Goal: Information Seeking & Learning: Learn about a topic

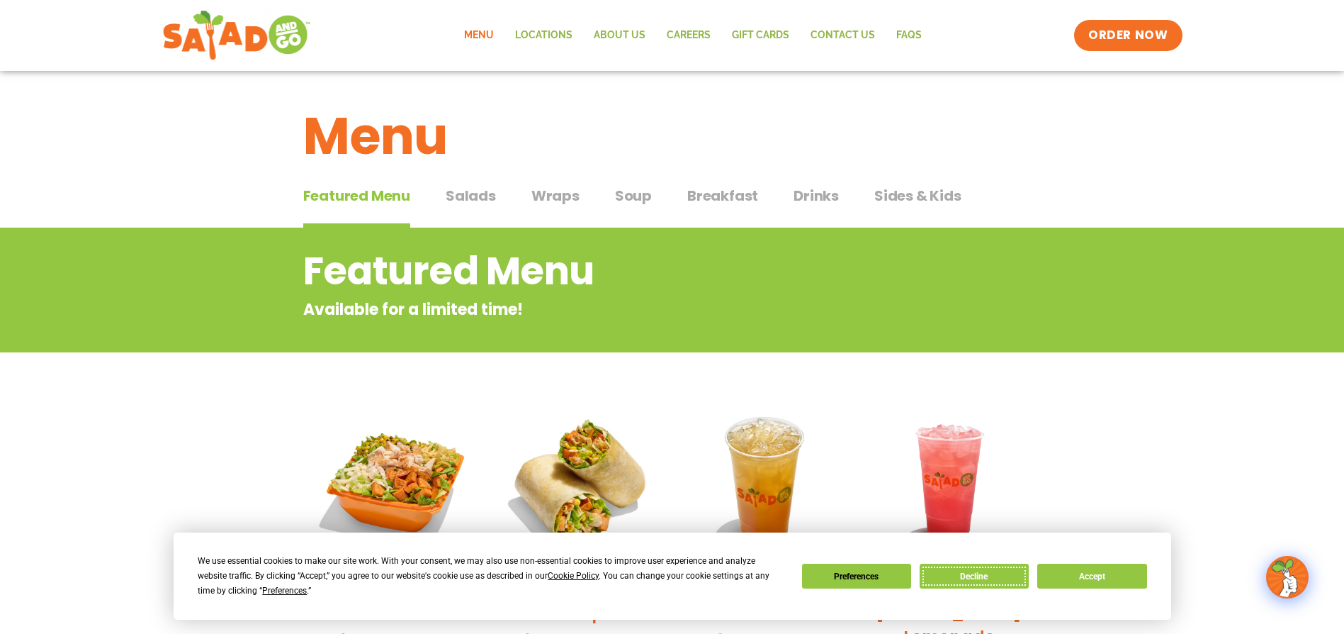
click at [981, 575] on button "Decline" at bounding box center [974, 575] width 109 height 25
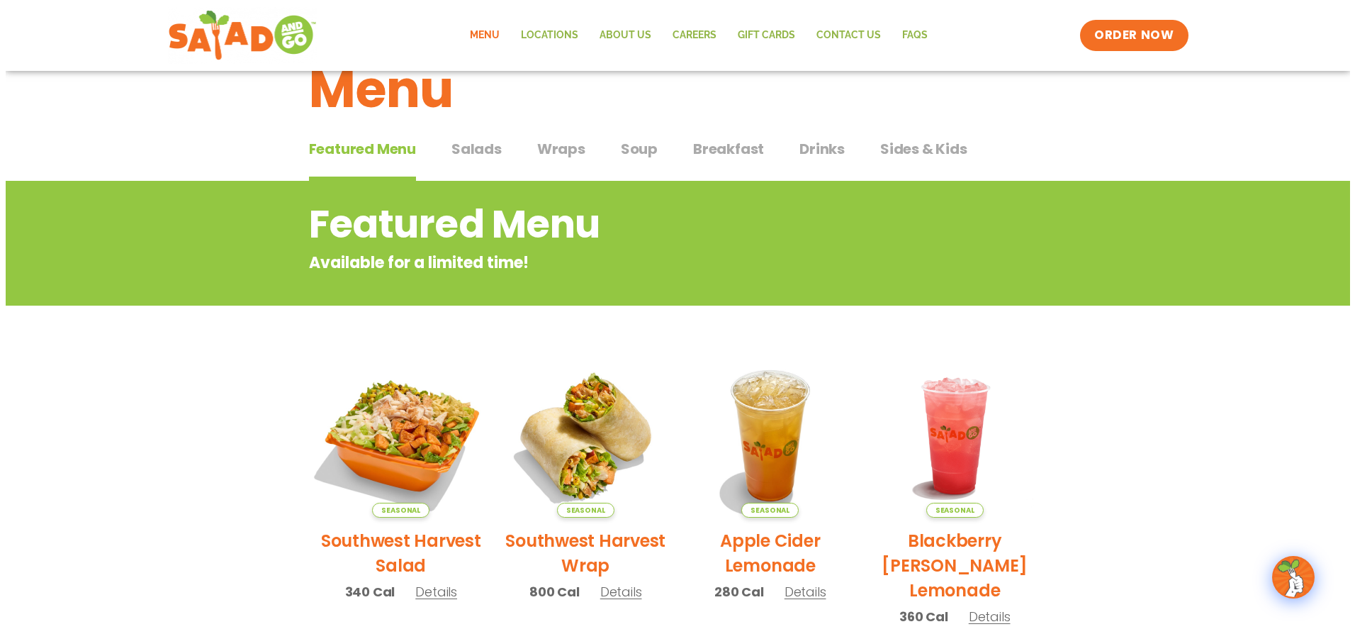
scroll to position [142, 0]
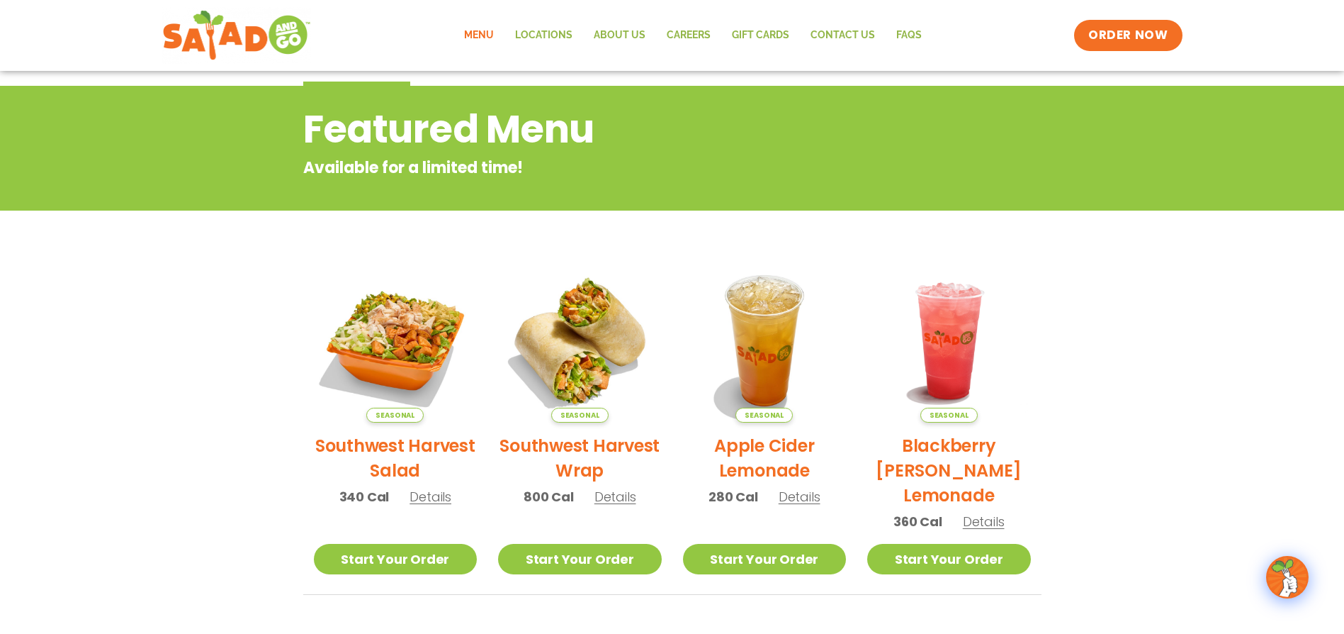
click at [389, 451] on h2 "Southwest Harvest Salad" at bounding box center [396, 458] width 164 height 50
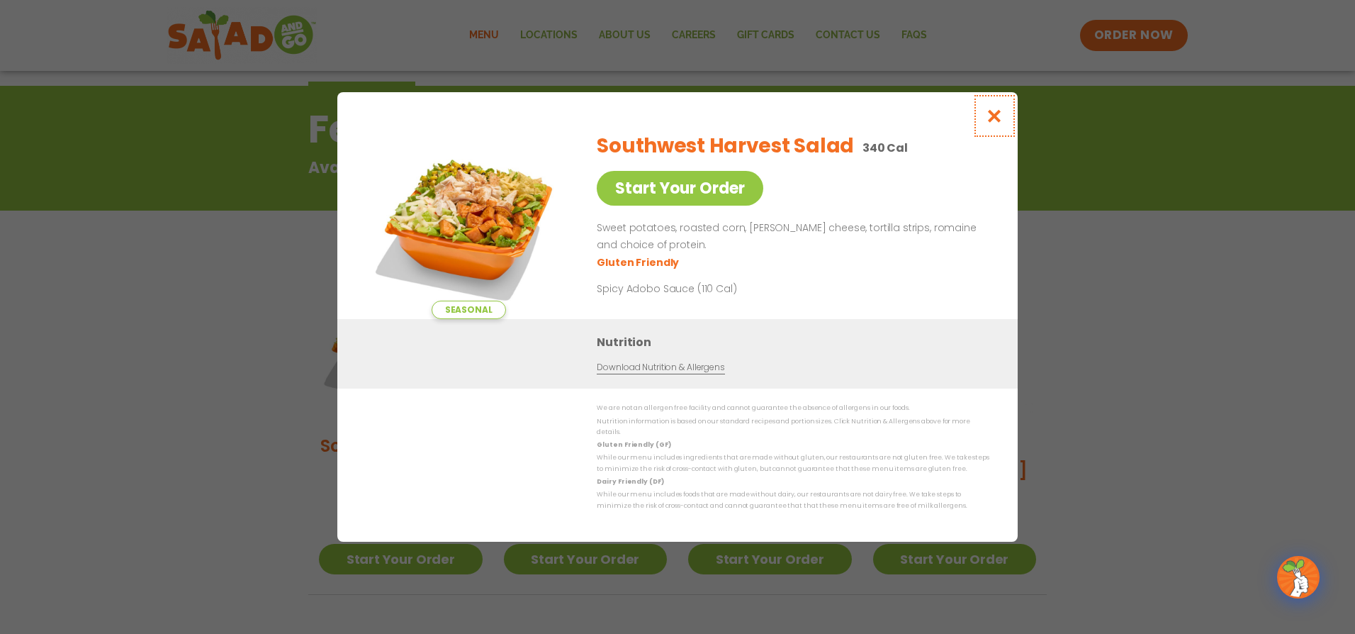
click at [985, 119] on button "Close modal" at bounding box center [995, 115] width 46 height 47
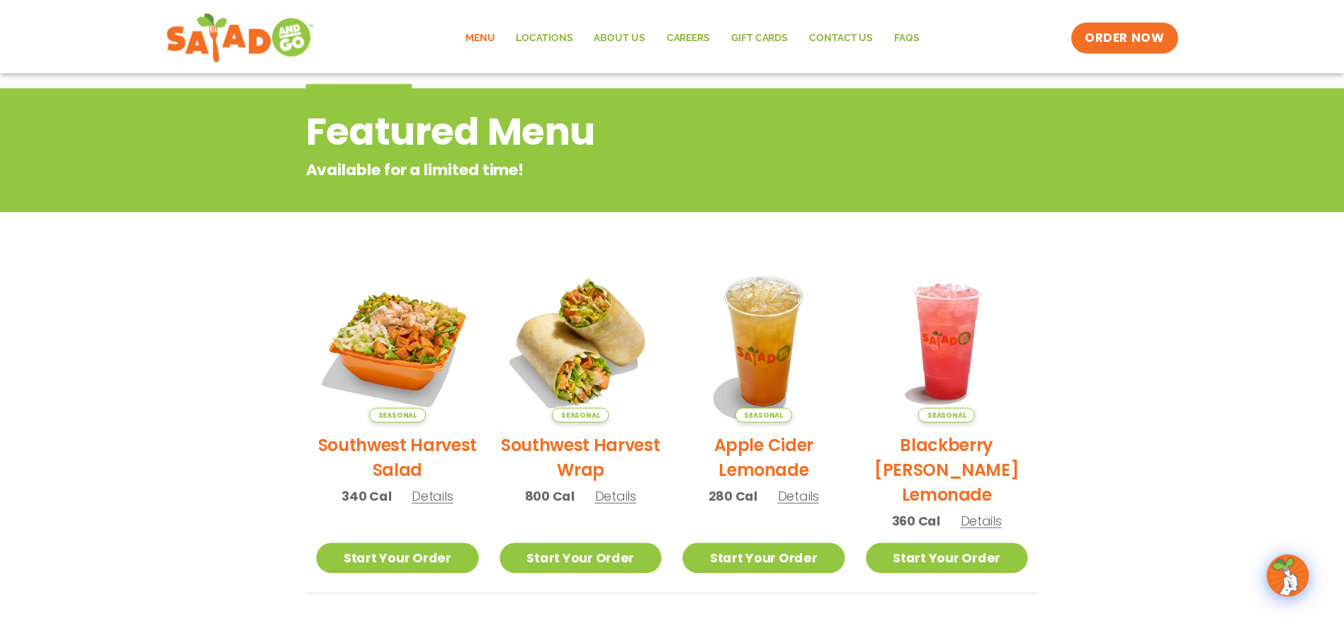
scroll to position [227, 0]
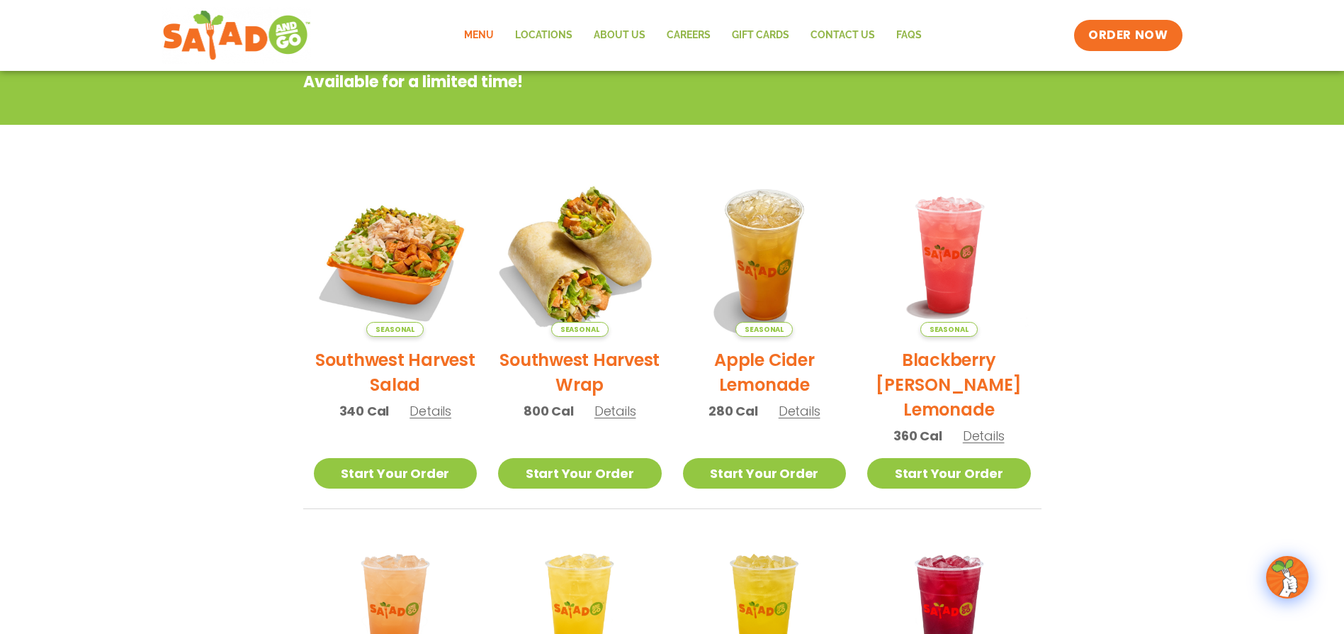
click at [594, 261] on img at bounding box center [580, 255] width 192 height 192
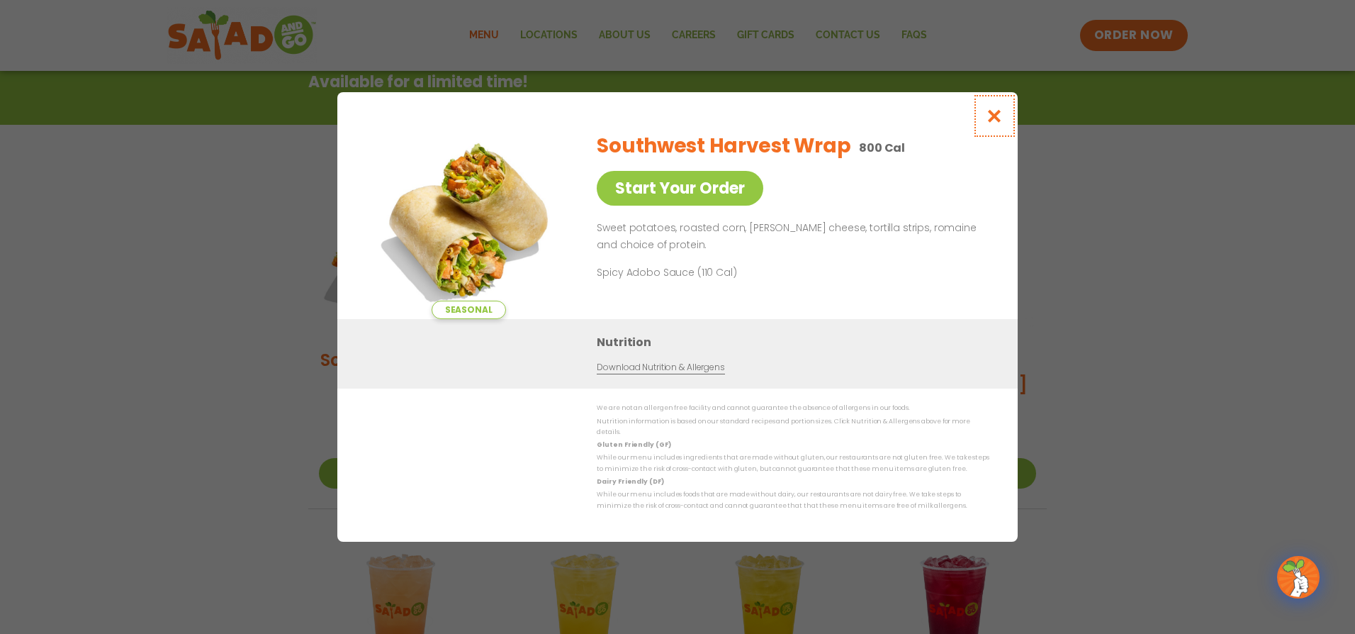
click at [995, 123] on icon "Close modal" at bounding box center [995, 115] width 18 height 15
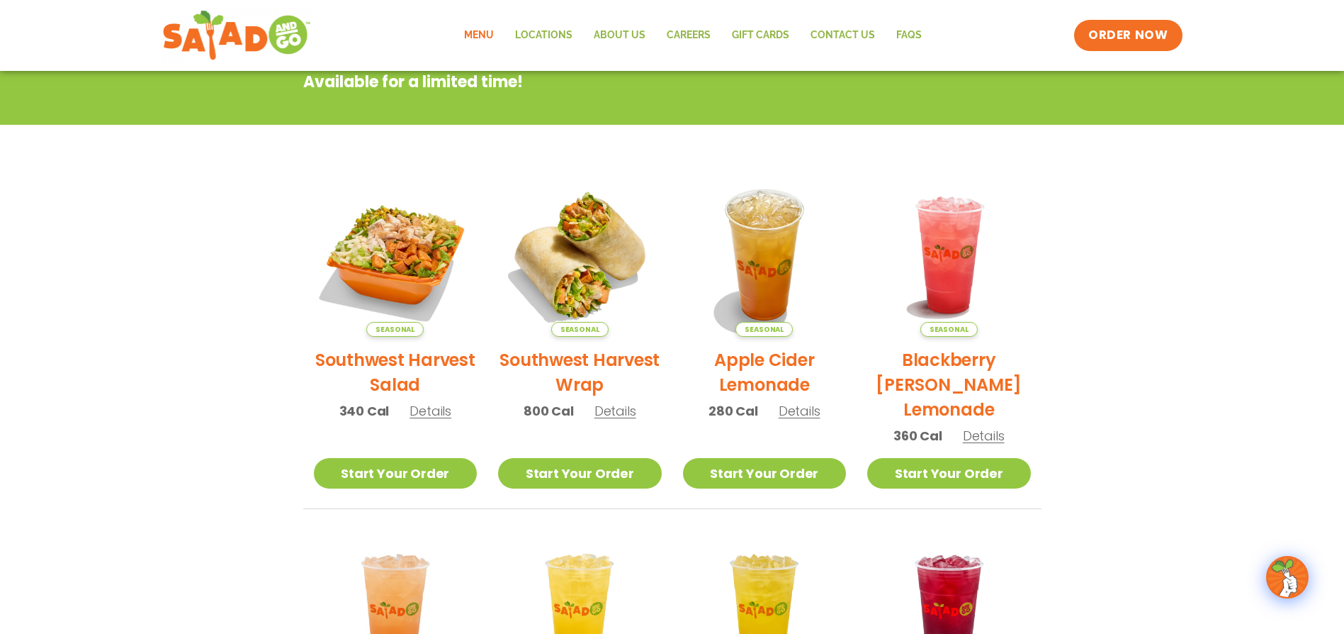
scroll to position [0, 0]
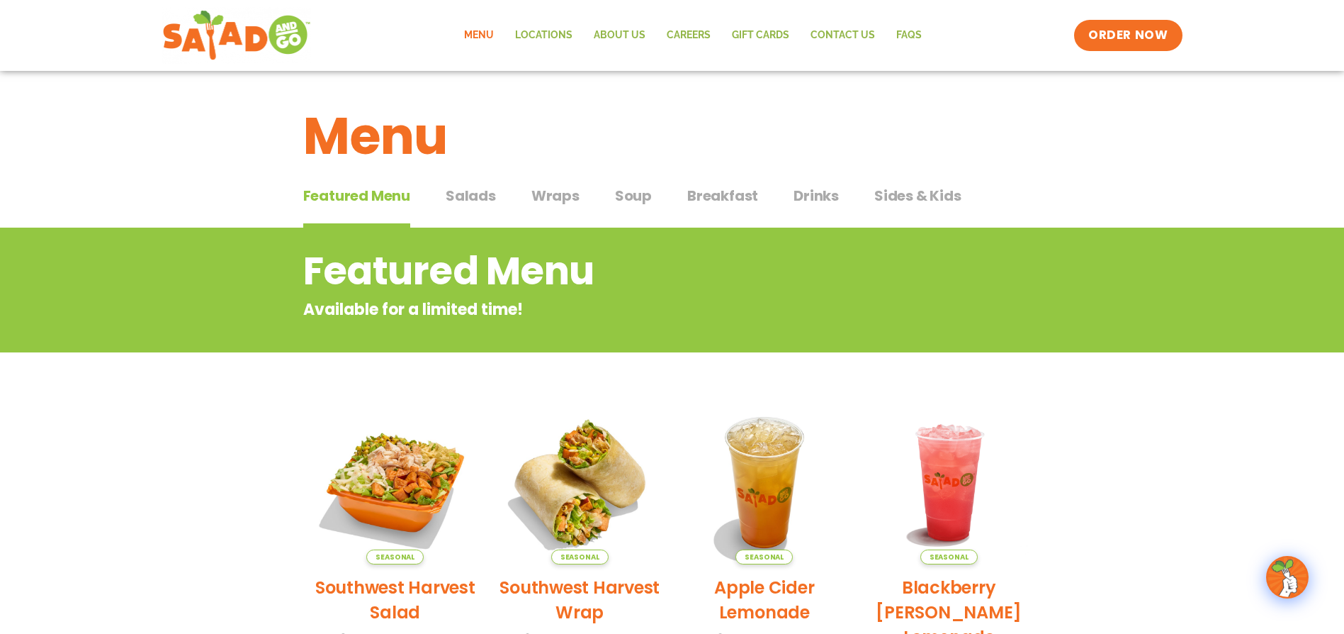
click at [489, 197] on span "Salads" at bounding box center [471, 195] width 50 height 21
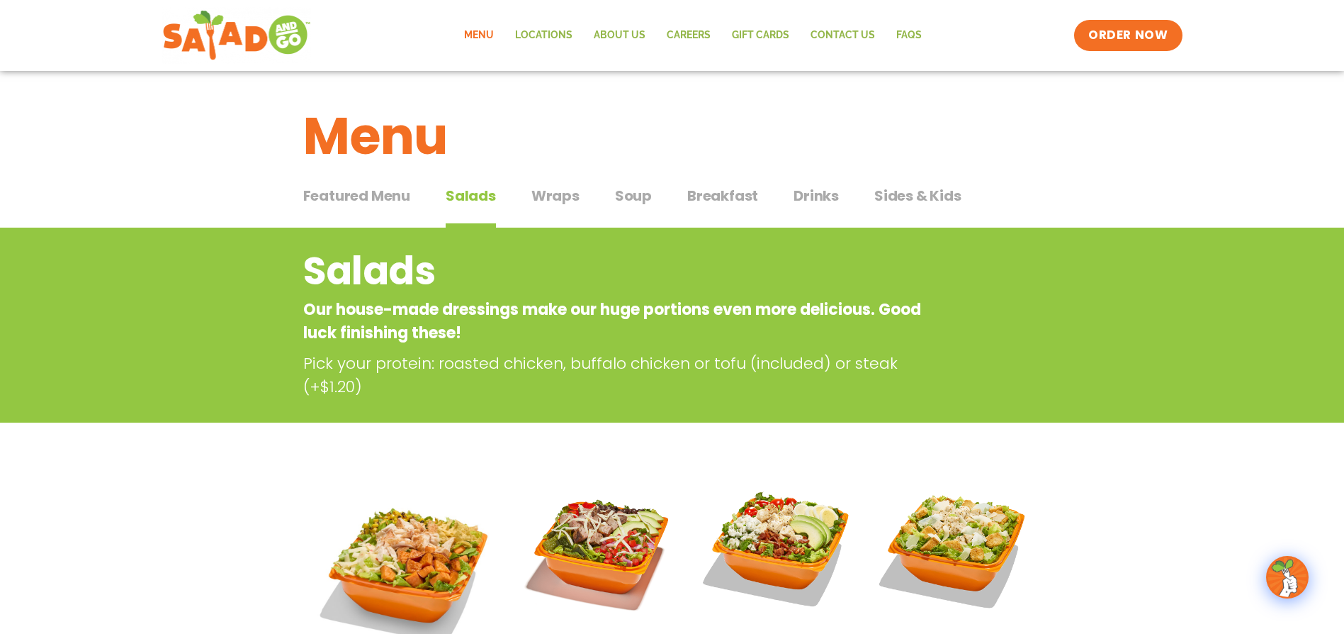
click at [626, 199] on span "Soup" at bounding box center [633, 195] width 37 height 21
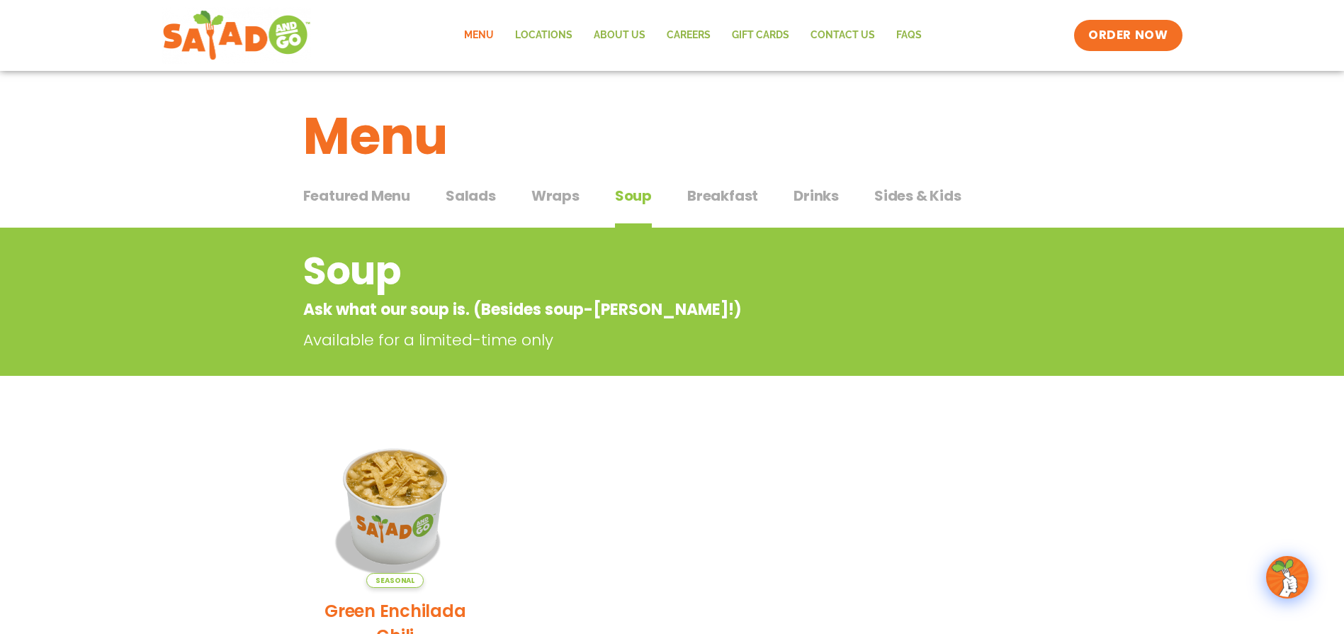
click at [711, 194] on span "Breakfast" at bounding box center [722, 195] width 71 height 21
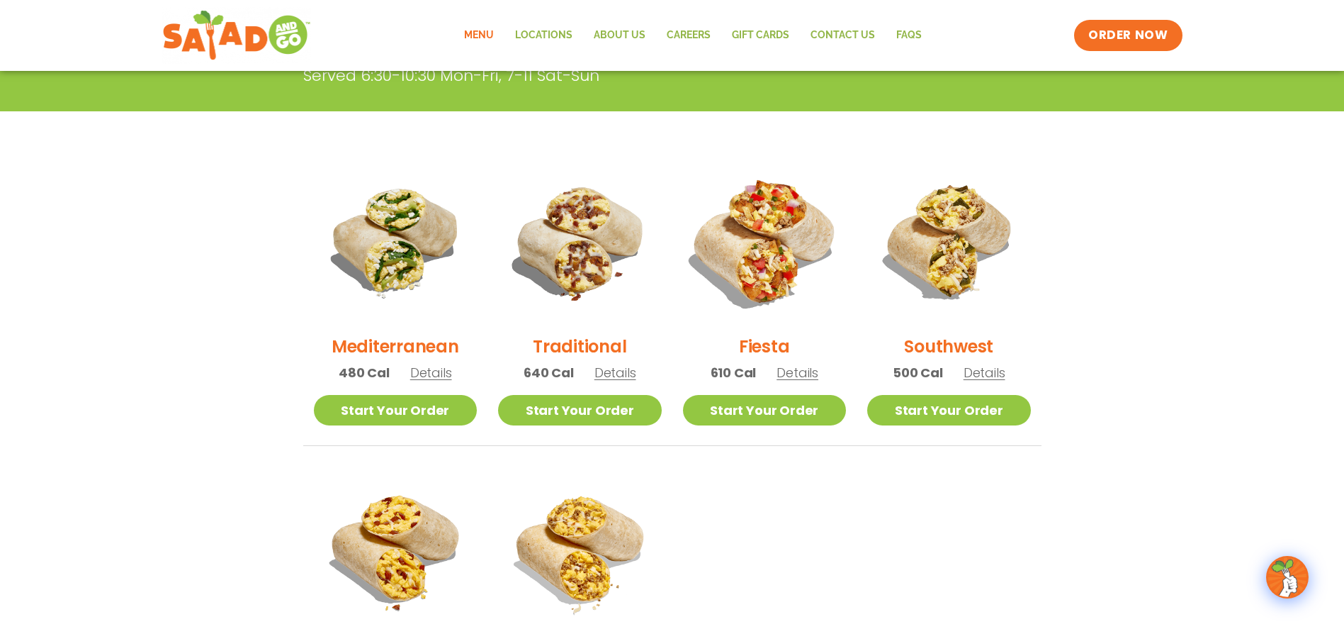
scroll to position [354, 0]
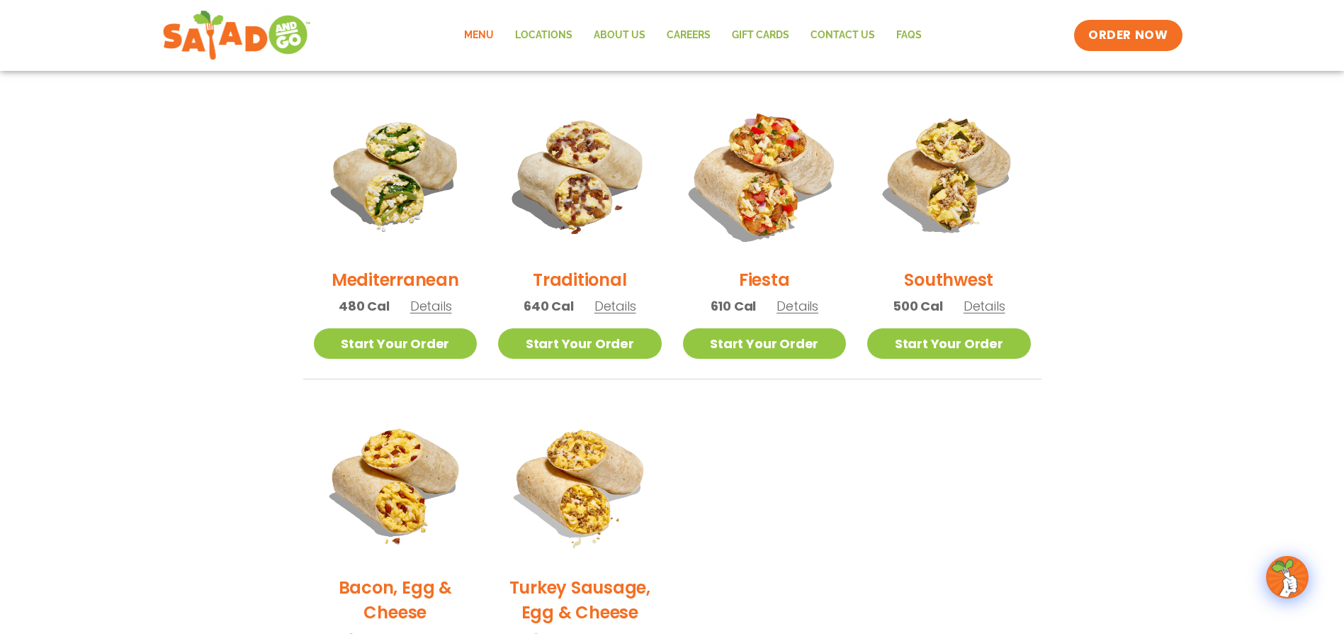
click at [772, 216] on img at bounding box center [764, 175] width 192 height 192
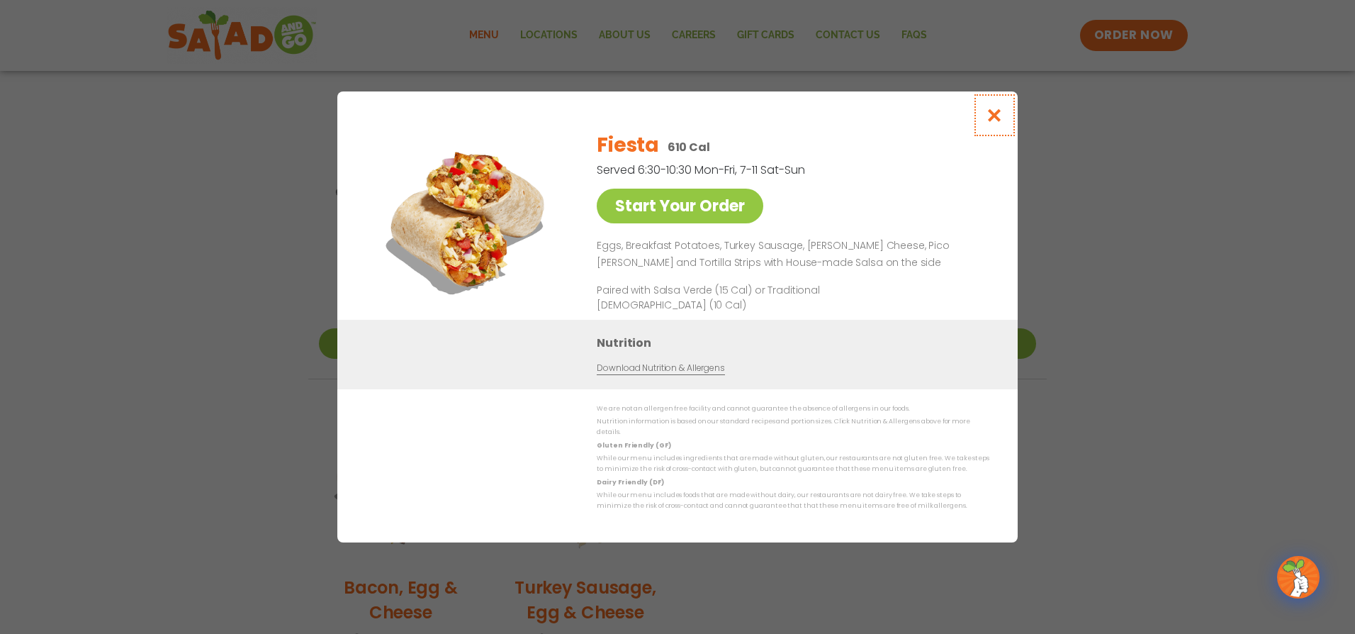
click at [996, 121] on icon "Close modal" at bounding box center [995, 115] width 18 height 15
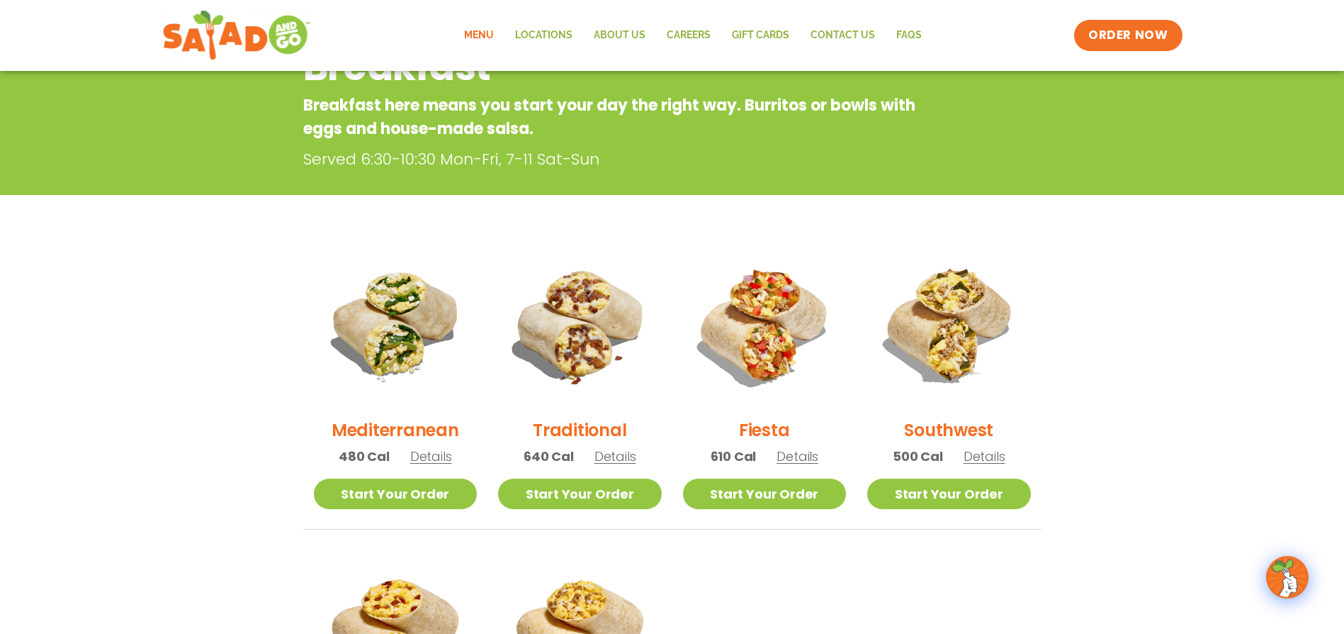
scroll to position [178, 0]
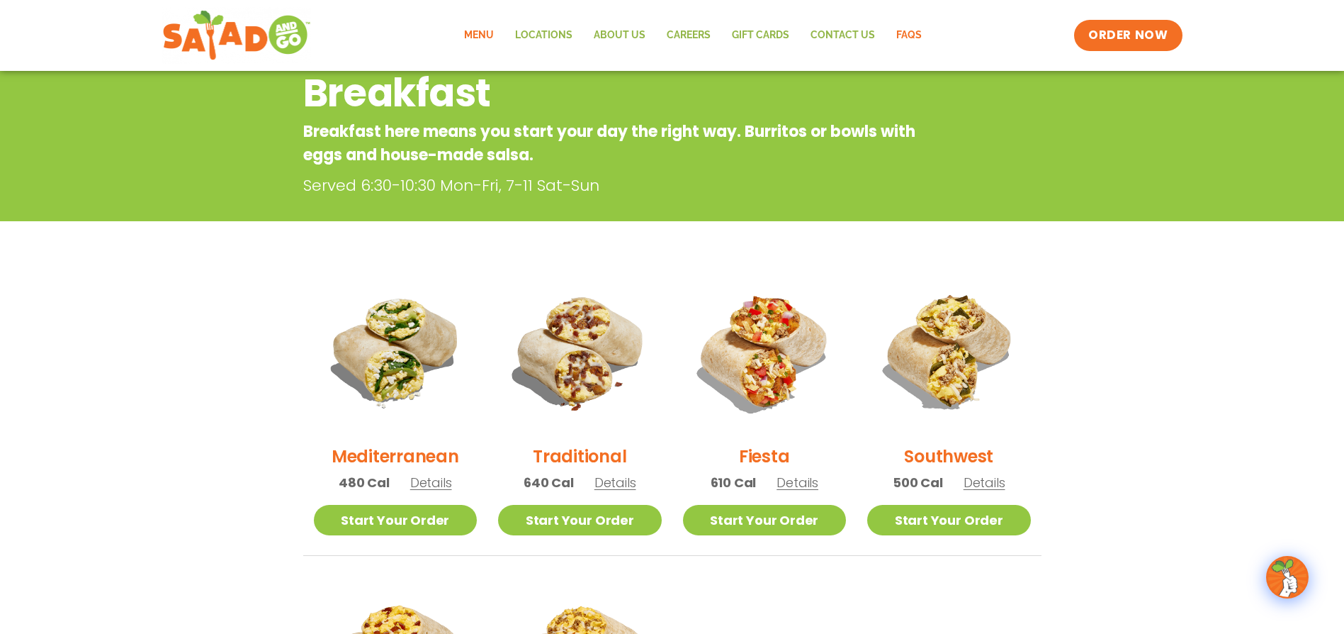
click at [912, 39] on link "FAQs" at bounding box center [909, 35] width 47 height 33
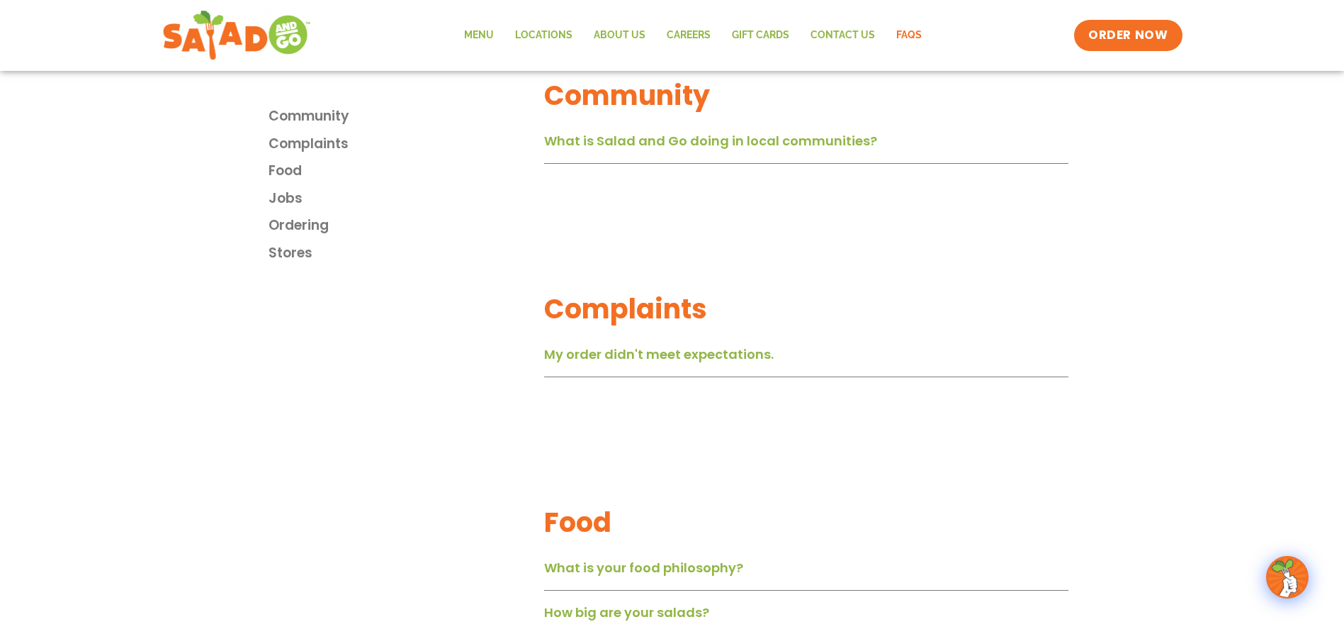
scroll to position [638, 0]
